Goal: Check status

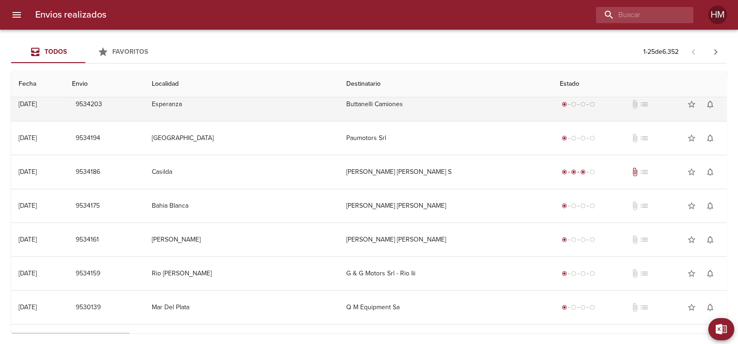
scroll to position [406, 0]
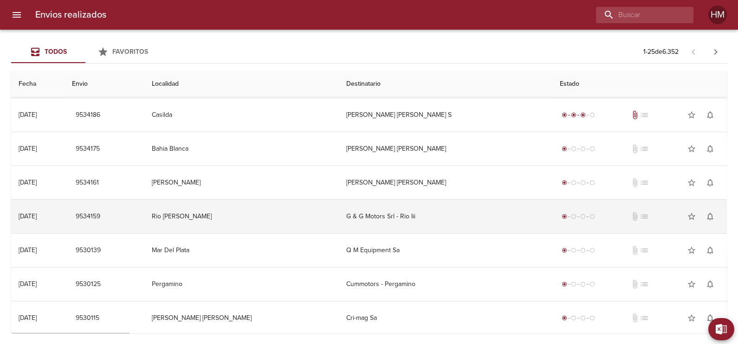
click at [397, 208] on td "G & G Motors Srl - Rio Iii" at bounding box center [446, 216] width 214 height 33
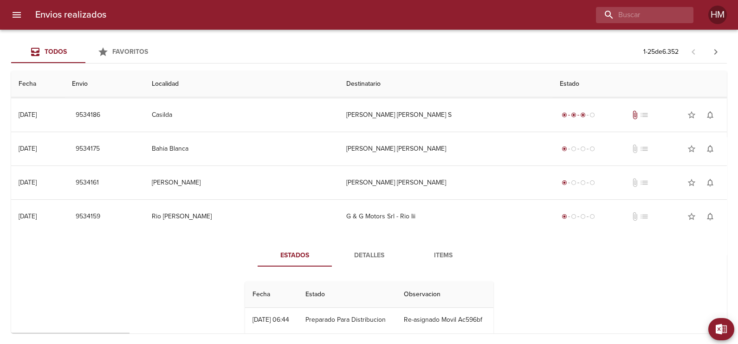
click at [369, 255] on span "Detalles" at bounding box center [368, 256] width 63 height 12
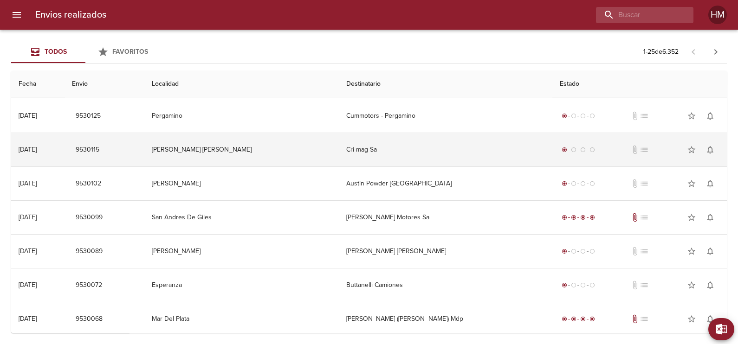
scroll to position [846, 0]
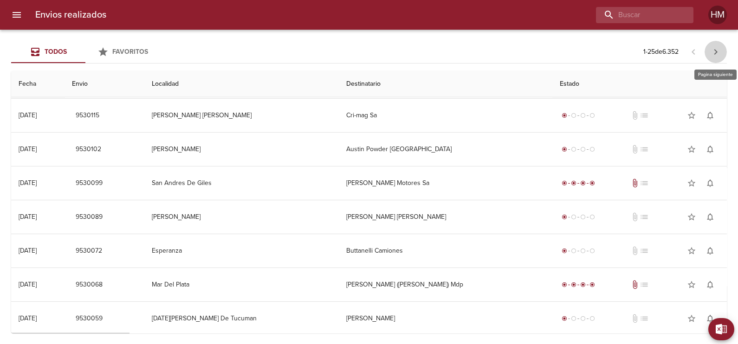
click at [717, 52] on icon "button" at bounding box center [715, 52] width 3 height 6
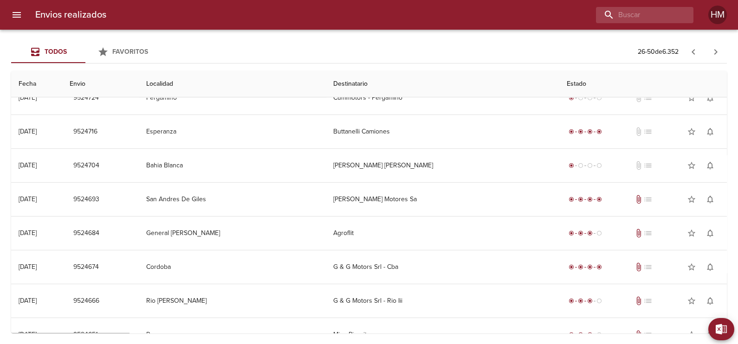
scroll to position [174, 0]
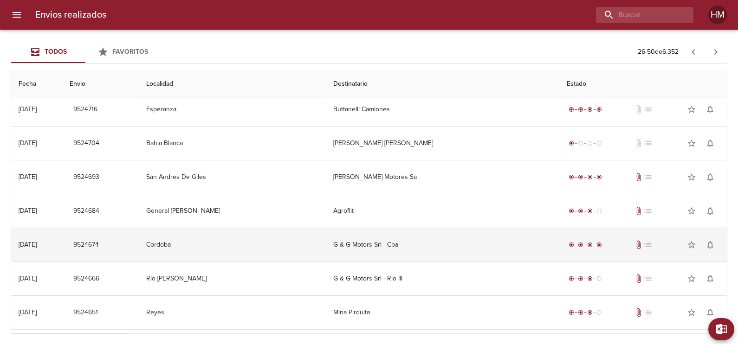
click at [420, 240] on td "G & G Motors Srl - Cba" at bounding box center [442, 244] width 233 height 33
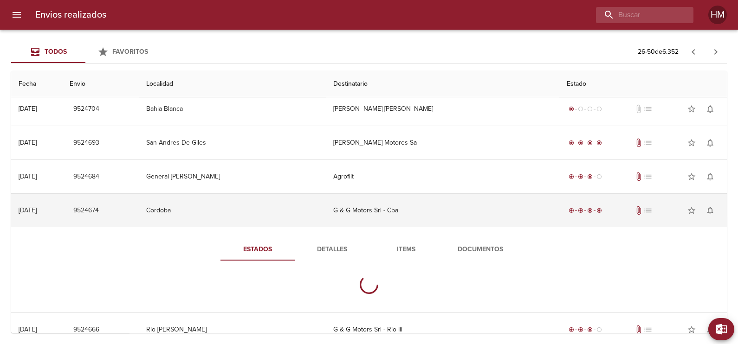
scroll to position [232, 0]
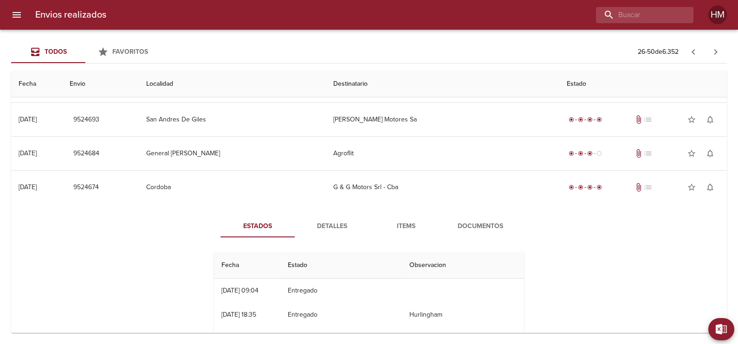
click at [305, 223] on span "Detalles" at bounding box center [331, 227] width 63 height 12
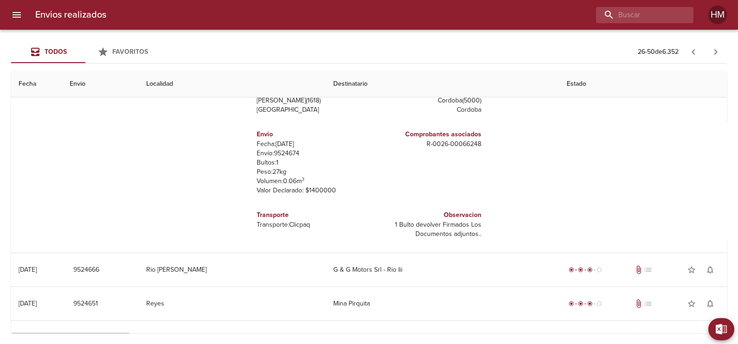
scroll to position [522, 0]
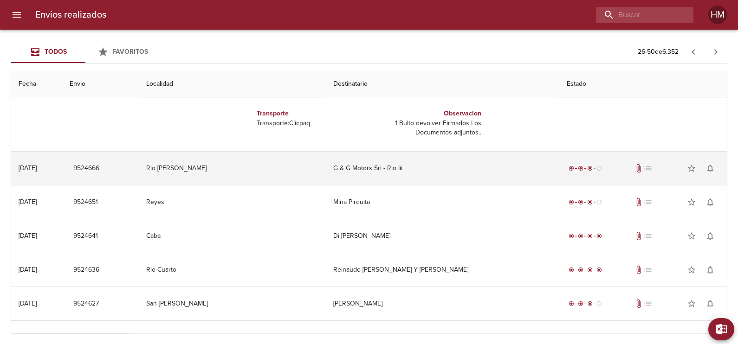
click at [376, 167] on td "G & G Motors Srl - Rio Iii" at bounding box center [442, 168] width 233 height 33
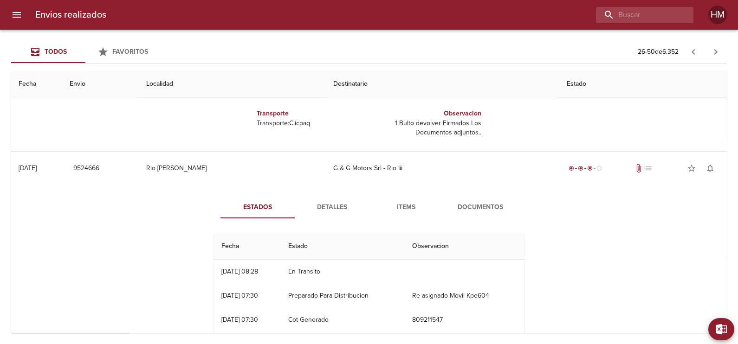
click at [328, 200] on button "Detalles" at bounding box center [332, 207] width 74 height 22
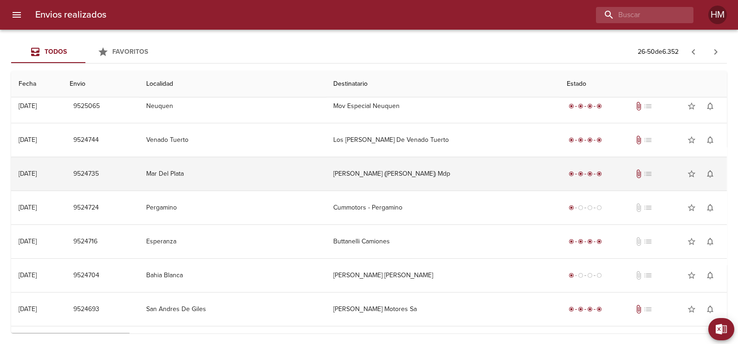
scroll to position [0, 0]
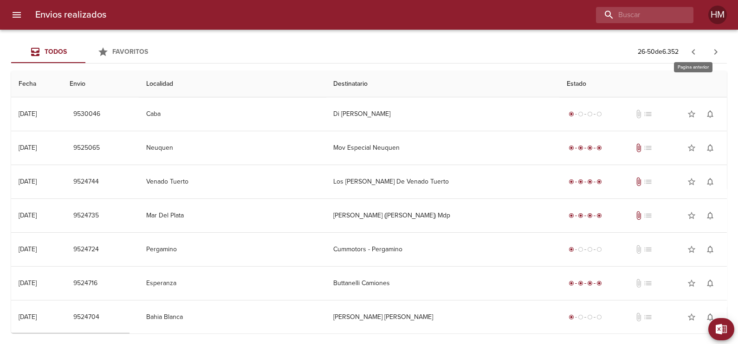
click at [691, 57] on icon "button" at bounding box center [693, 51] width 11 height 11
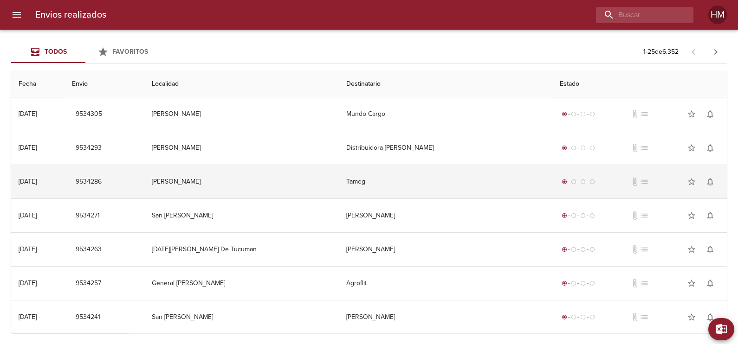
scroll to position [174, 0]
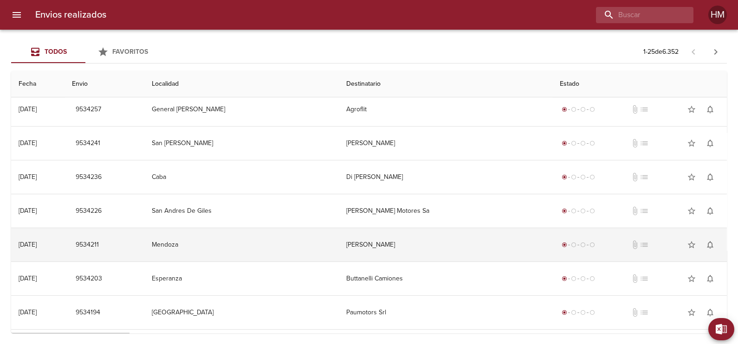
click at [384, 239] on td "[PERSON_NAME]" at bounding box center [446, 244] width 214 height 33
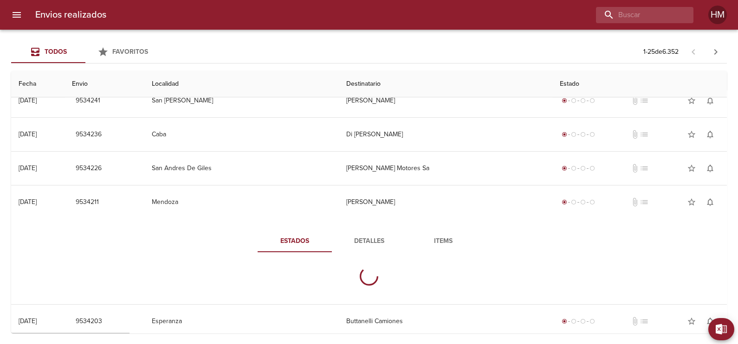
scroll to position [232, 0]
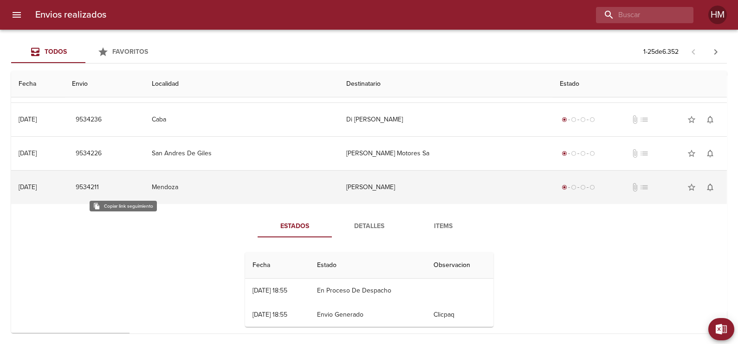
drag, startPoint x: 106, startPoint y: 188, endPoint x: 132, endPoint y: 191, distance: 25.7
click at [132, 191] on td "9534211" at bounding box center [105, 187] width 80 height 33
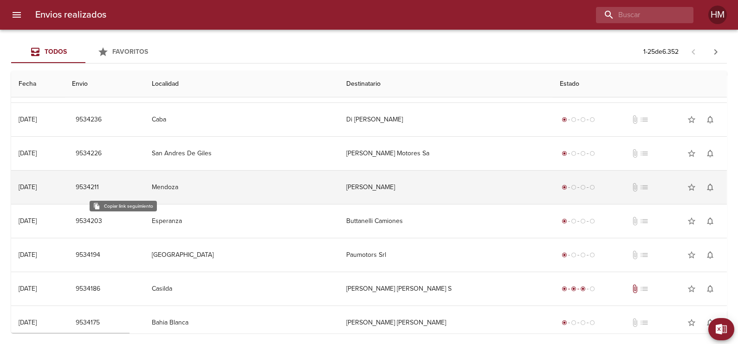
click at [99, 186] on span "9534211" at bounding box center [87, 188] width 23 height 12
